Goal: Information Seeking & Learning: Learn about a topic

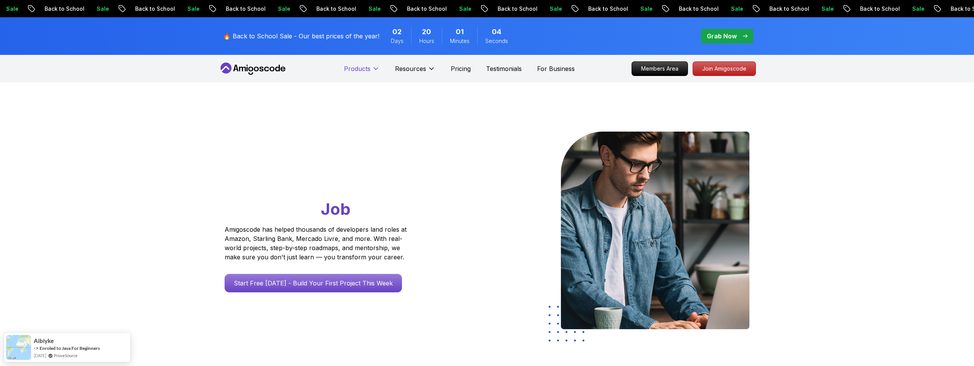
drag, startPoint x: 1872, startPoint y: 1, endPoint x: 376, endPoint y: 66, distance: 1497.5
click at [376, 66] on icon at bounding box center [376, 69] width 8 height 8
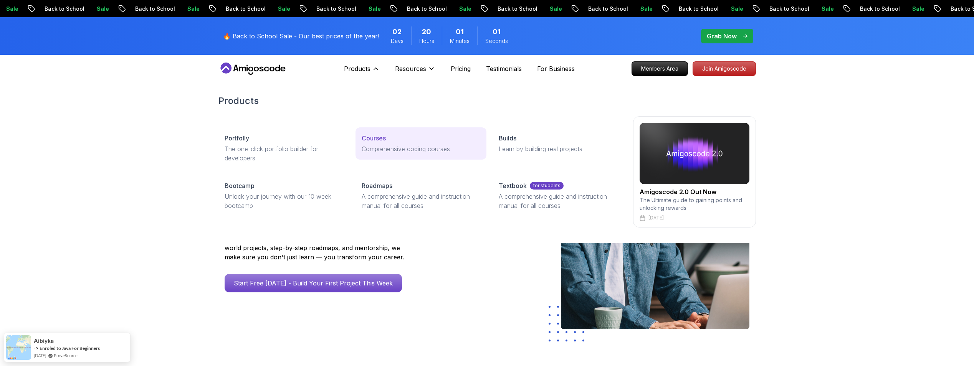
click at [382, 137] on p "Courses" at bounding box center [374, 138] width 24 height 9
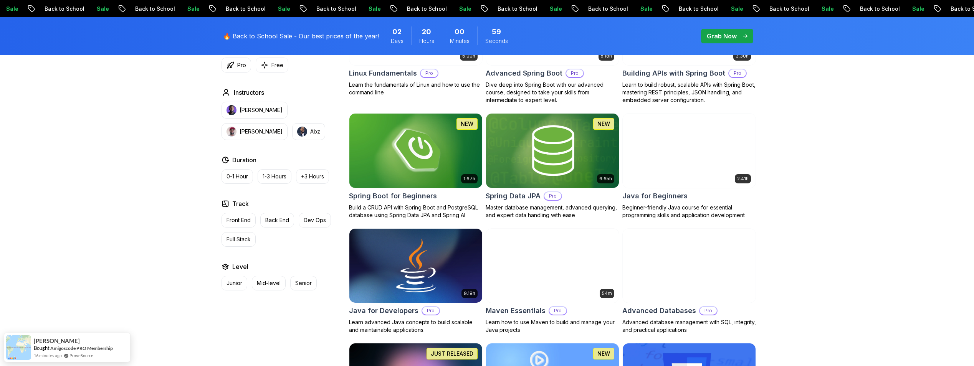
scroll to position [346, 0]
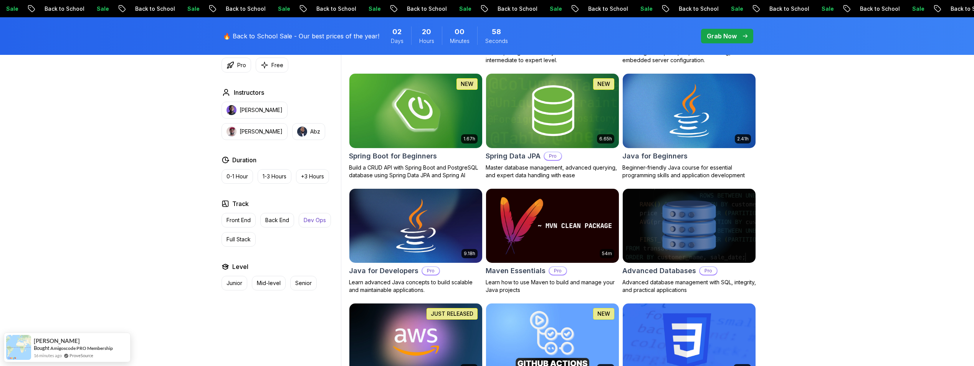
click at [318, 220] on p "Dev Ops" at bounding box center [315, 221] width 22 height 8
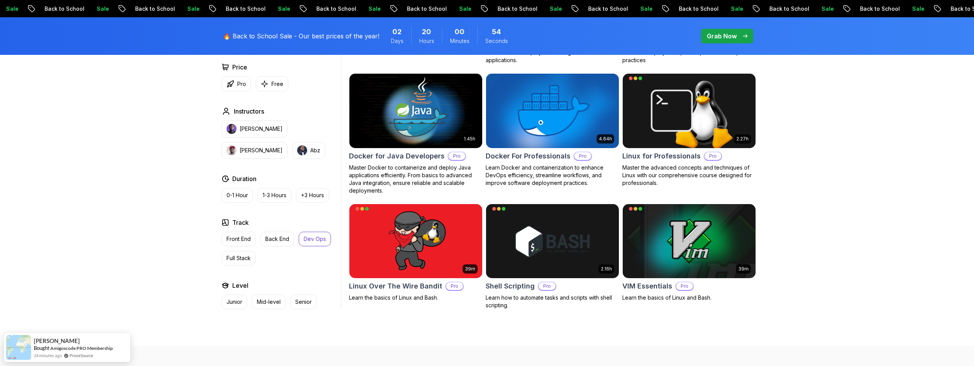
click at [708, 133] on img at bounding box center [688, 111] width 139 height 78
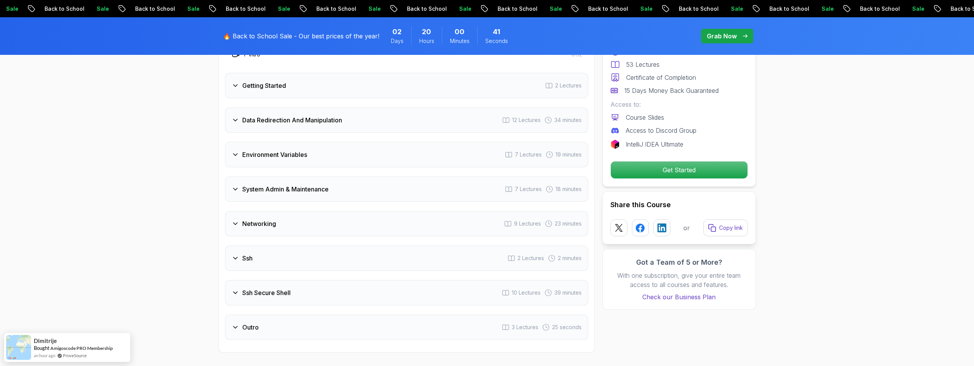
scroll to position [1190, 0]
